Goal: Information Seeking & Learning: Learn about a topic

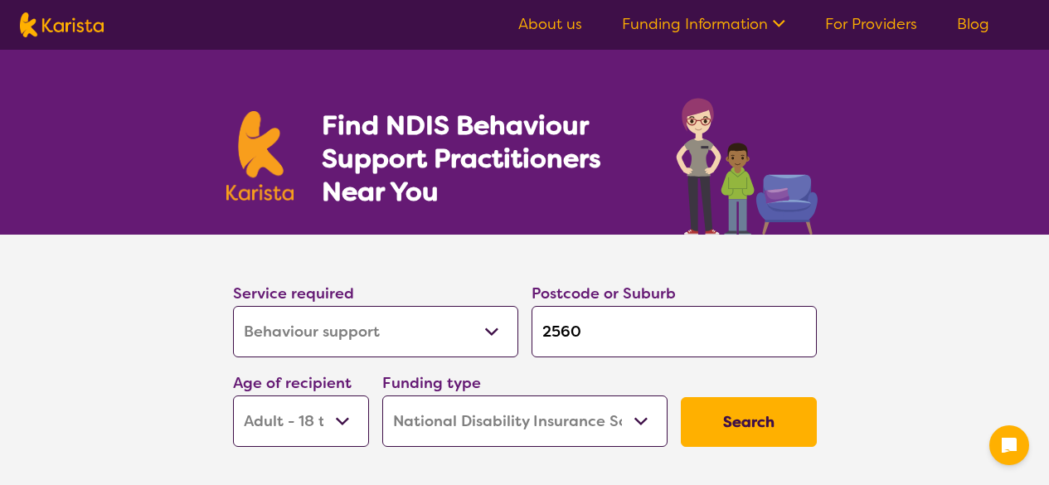
select select "Behaviour support"
select select "AD"
select select "NDIS"
select select "Behaviour support"
select select "AD"
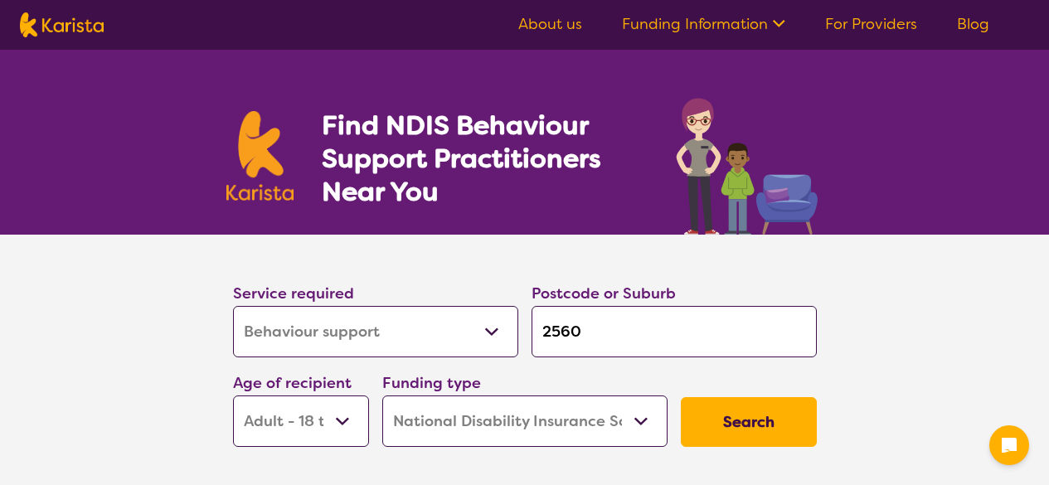
select select "NDIS"
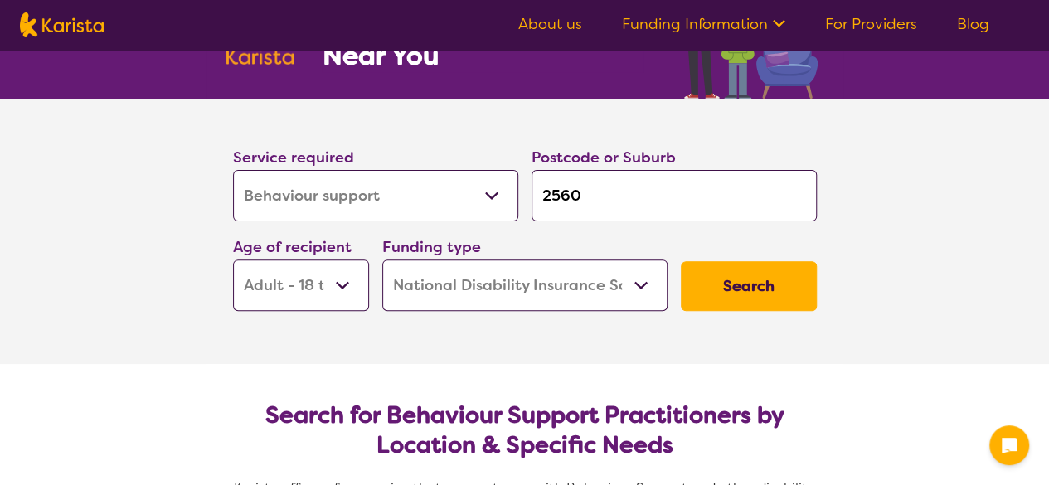
scroll to position [141, 0]
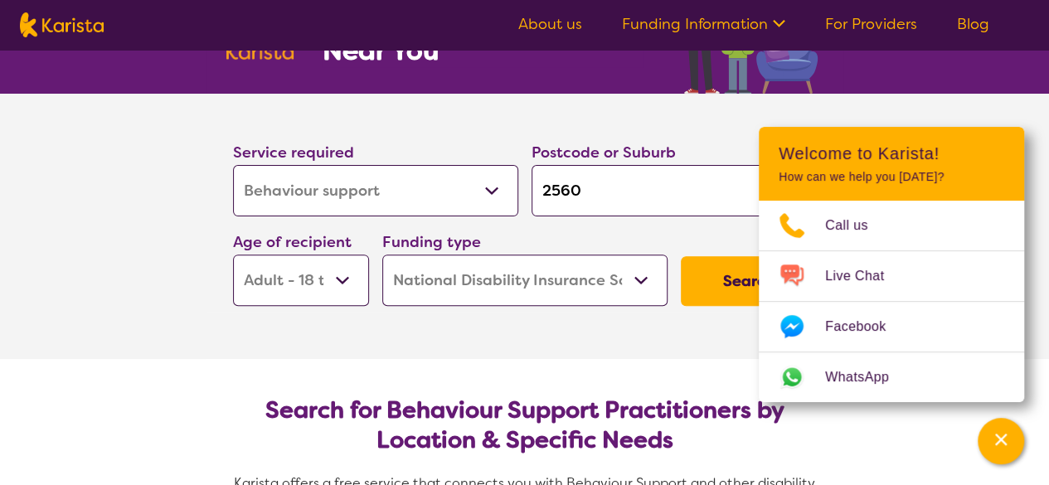
click at [745, 275] on button "Search" at bounding box center [749, 281] width 136 height 50
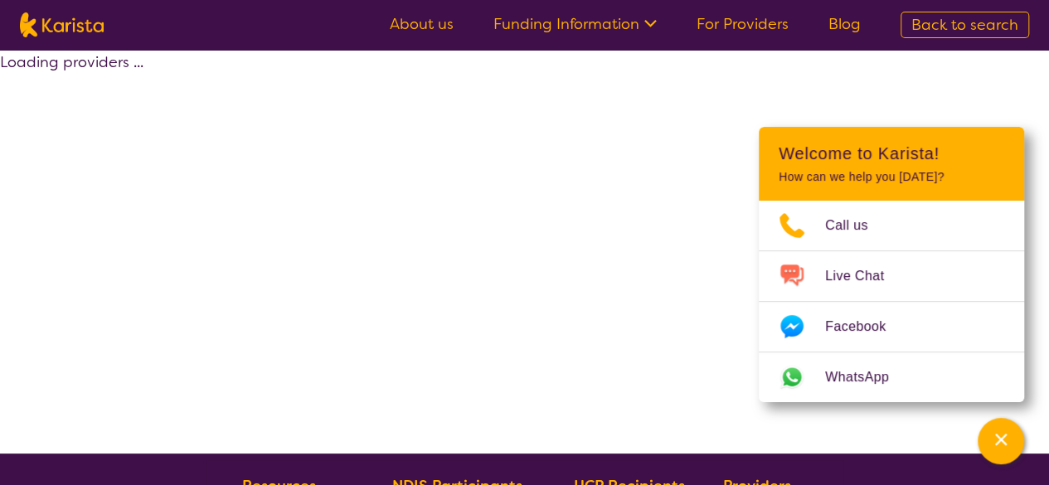
select select "by_score"
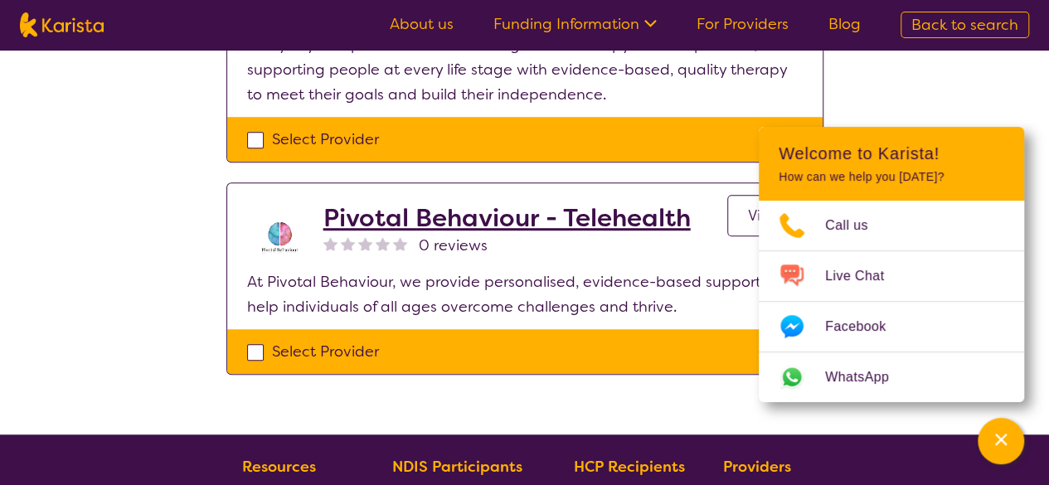
scroll to position [478, 0]
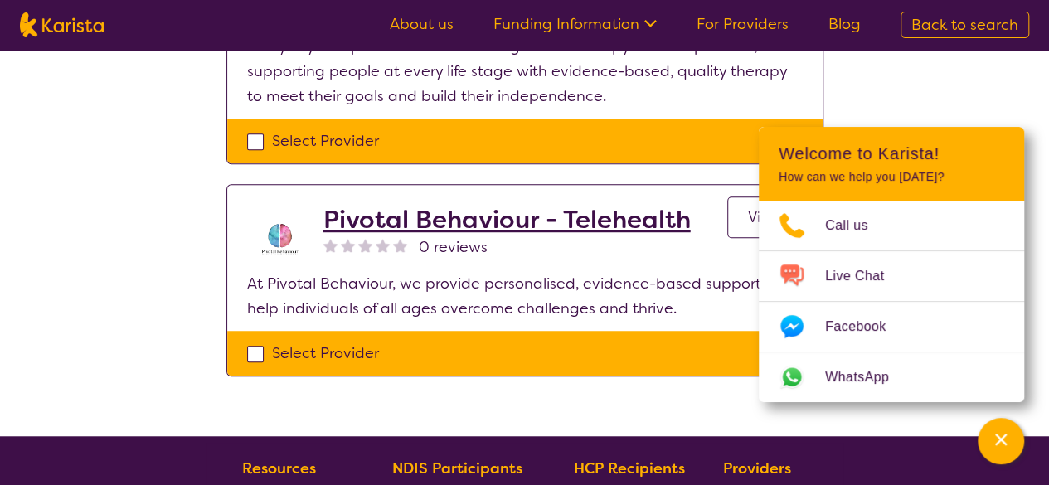
click at [948, 98] on div "Select one or more providers and click the 'NEXT' button to proceed 1 - 3 of 3 …" at bounding box center [524, 3] width 1049 height 865
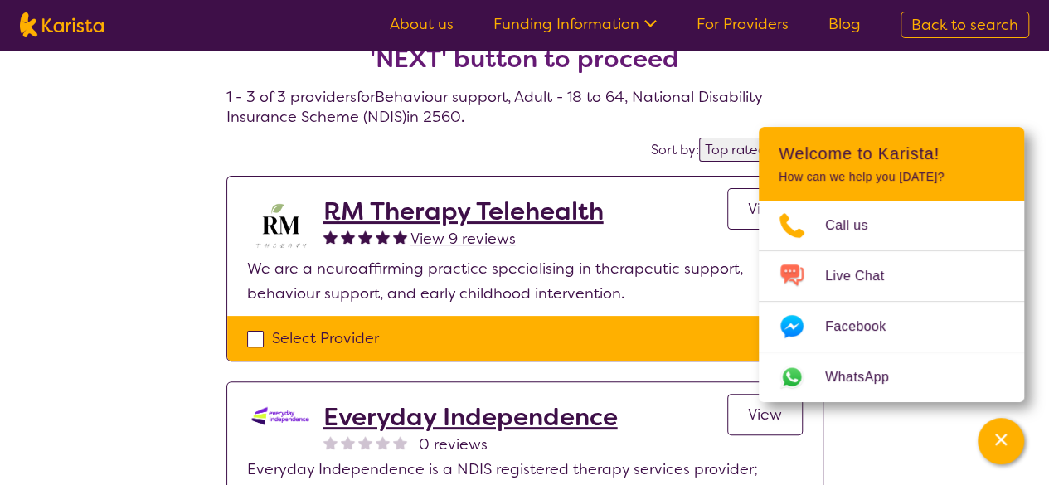
scroll to position [0, 0]
